Goal: Task Accomplishment & Management: Manage account settings

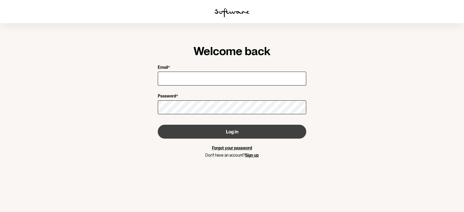
type input "[PERSON_NAME][EMAIL_ADDRESS][PERSON_NAME][DOMAIN_NAME]"
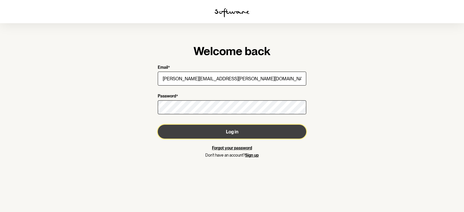
click at [213, 132] on button "Log in" at bounding box center [232, 132] width 149 height 14
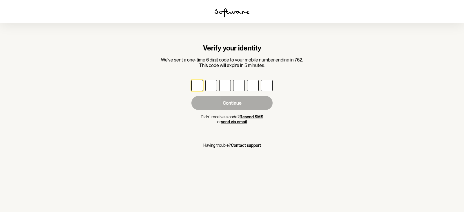
click at [207, 82] on input "text" at bounding box center [212, 86] width 12 height 12
click at [199, 88] on input "text" at bounding box center [198, 86] width 12 height 12
type input "5"
type input "0"
type input "9"
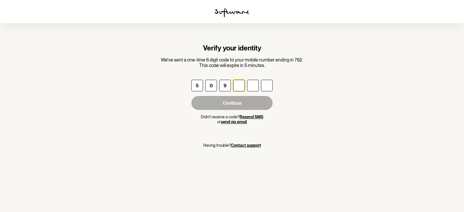
type input "6"
type input "9"
type input "0"
